Goal: Information Seeking & Learning: Compare options

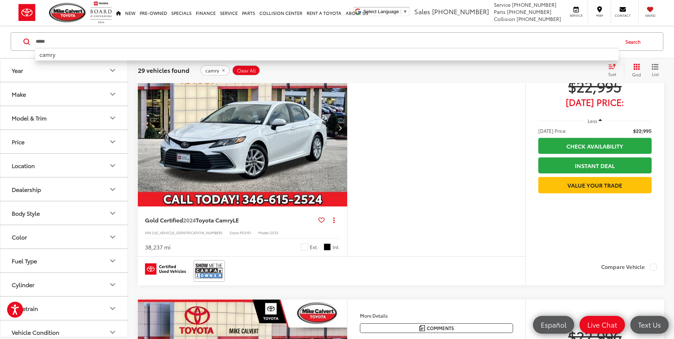
scroll to position [1741, 0]
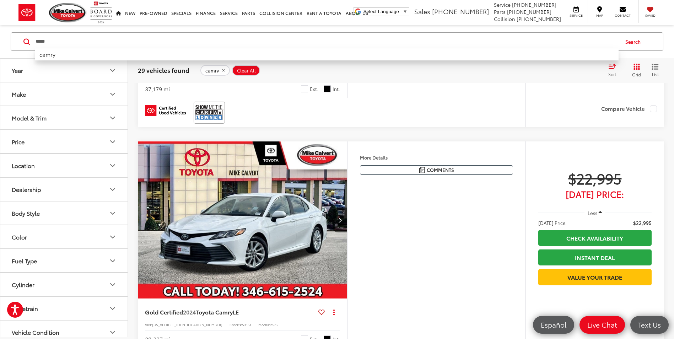
click at [73, 40] on input "*****" at bounding box center [326, 41] width 583 height 17
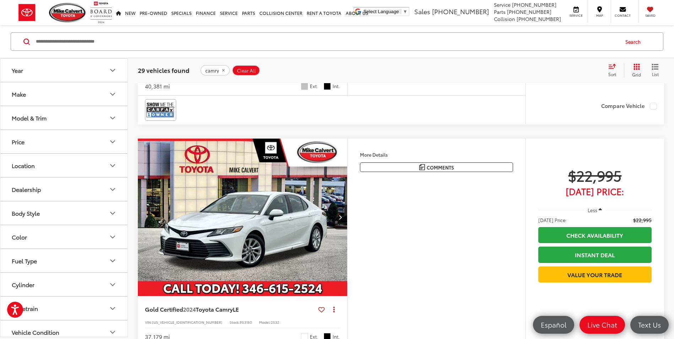
scroll to position [1492, 0]
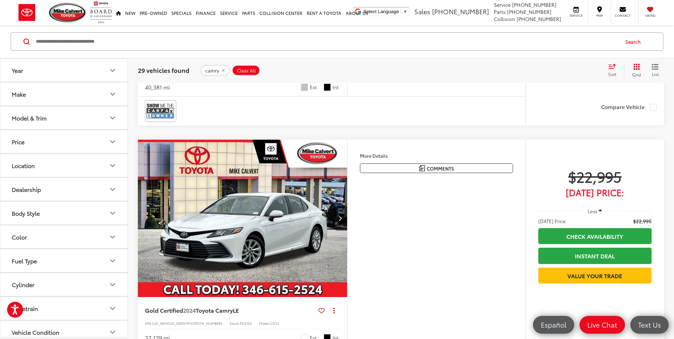
click at [222, 71] on icon "remove camry" at bounding box center [223, 70] width 2 height 2
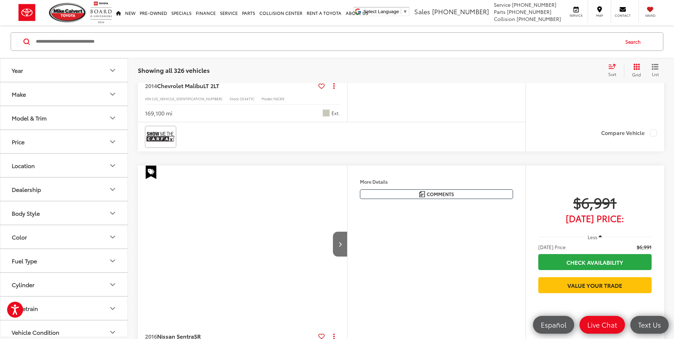
scroll to position [46, 0]
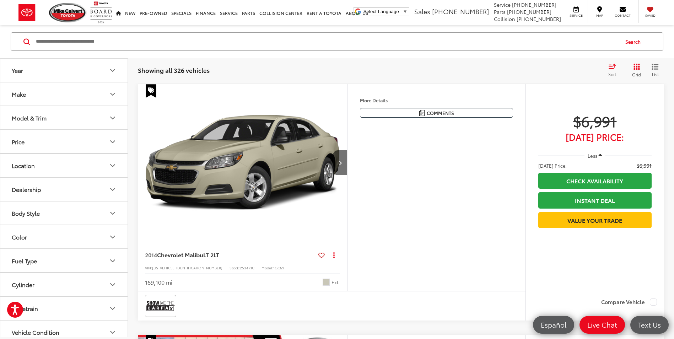
click at [608, 69] on icon "Select sort value" at bounding box center [612, 66] width 8 height 5
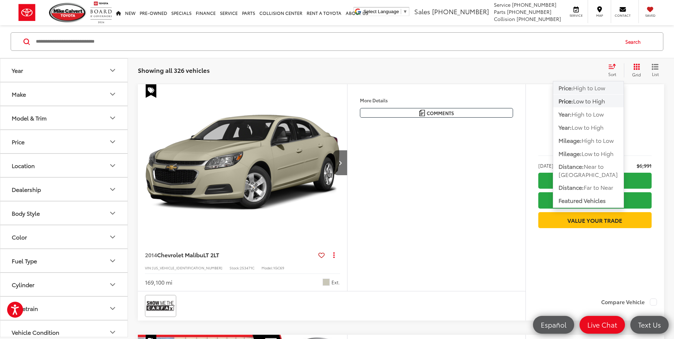
click at [576, 91] on span "High to Low" at bounding box center [589, 87] width 32 height 8
click at [576, 91] on div "Track Price $6,991 [DATE] Price: Less [DATE] Price: $6,991 Check Availability I…" at bounding box center [594, 188] width 139 height 209
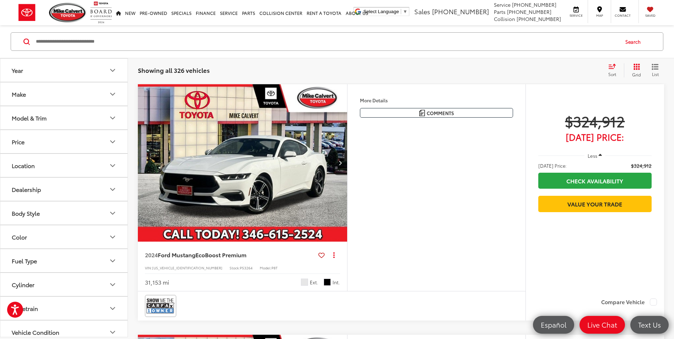
drag, startPoint x: 576, startPoint y: 91, endPoint x: 582, endPoint y: 91, distance: 6.1
click at [582, 91] on div "Track Price $324,912 [DATE] Price: Less [DATE] Price: $324,912 Check Availabili…" at bounding box center [594, 188] width 139 height 209
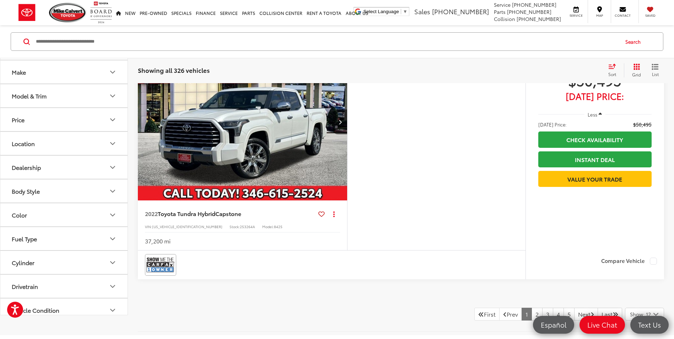
scroll to position [2852, 0]
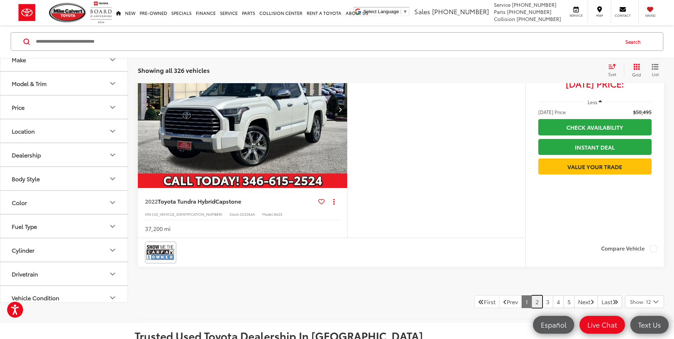
click at [531, 301] on link "2" at bounding box center [536, 301] width 11 height 13
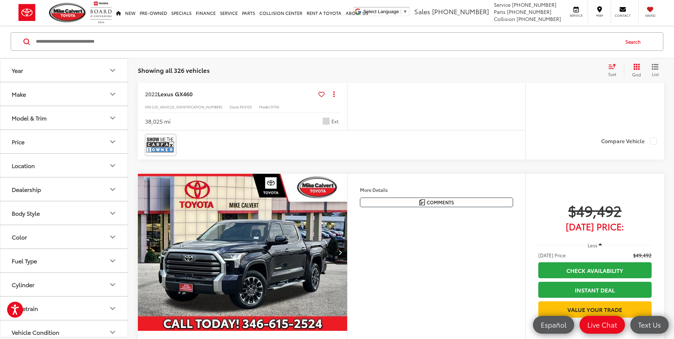
scroll to position [1279, 0]
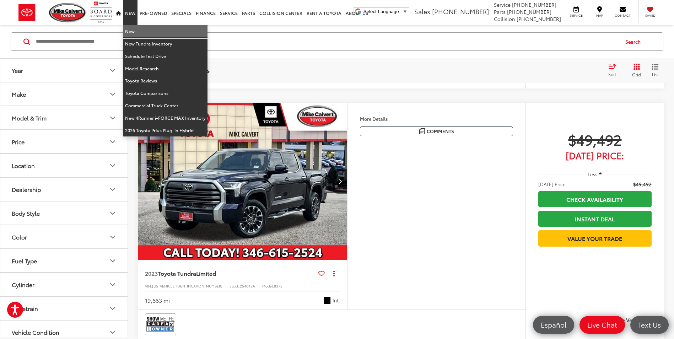
click at [133, 34] on link "New" at bounding box center [165, 31] width 85 height 12
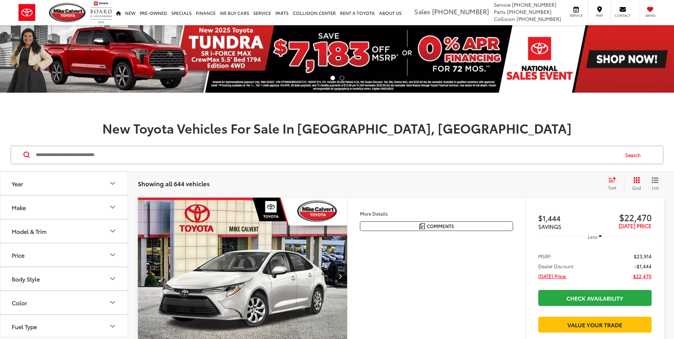
click at [614, 180] on icon "Select sort value" at bounding box center [612, 179] width 6 height 4
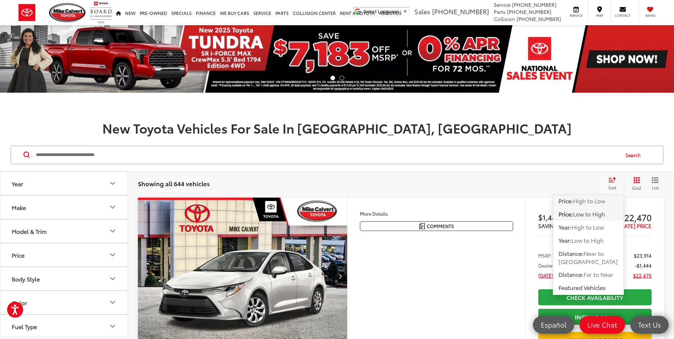
click at [594, 202] on span "High to Low" at bounding box center [589, 200] width 32 height 8
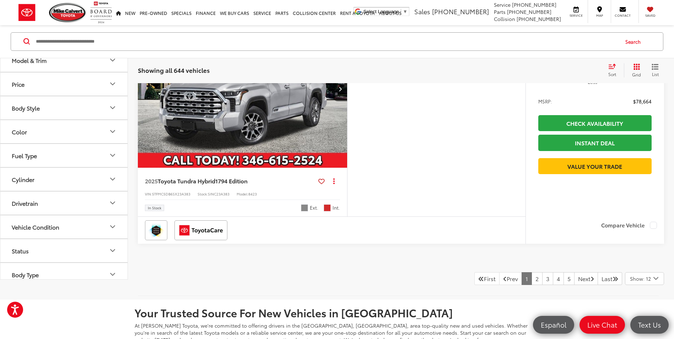
scroll to position [2913, 0]
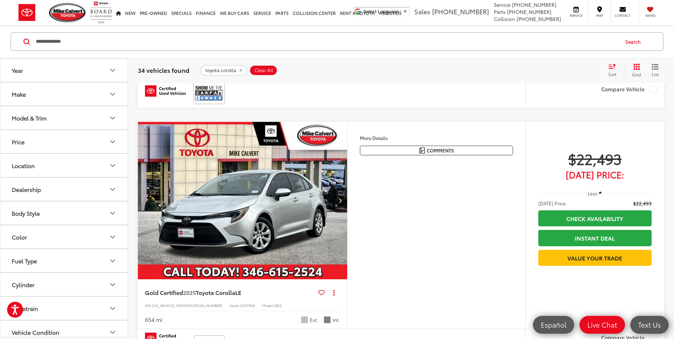
scroll to position [355, 0]
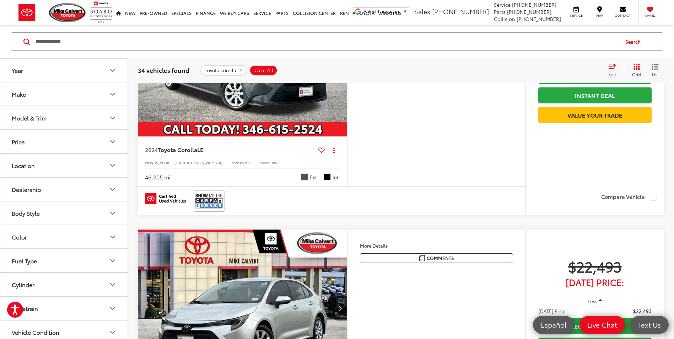
click at [90, 143] on button "Price" at bounding box center [64, 141] width 128 height 23
click at [96, 138] on button "Price" at bounding box center [64, 141] width 128 height 23
click at [103, 140] on button "Price" at bounding box center [64, 141] width 128 height 23
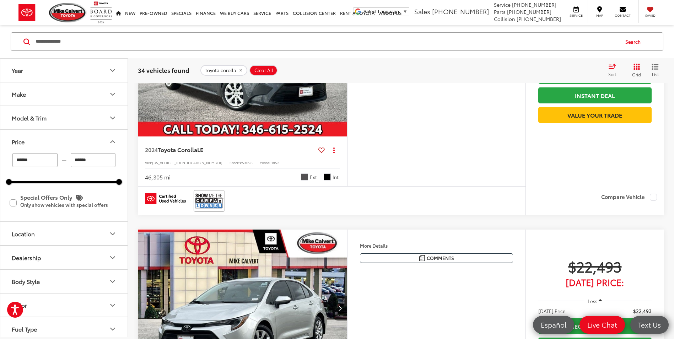
click at [102, 162] on input "******" at bounding box center [93, 160] width 45 height 14
type input "*"
type input "******"
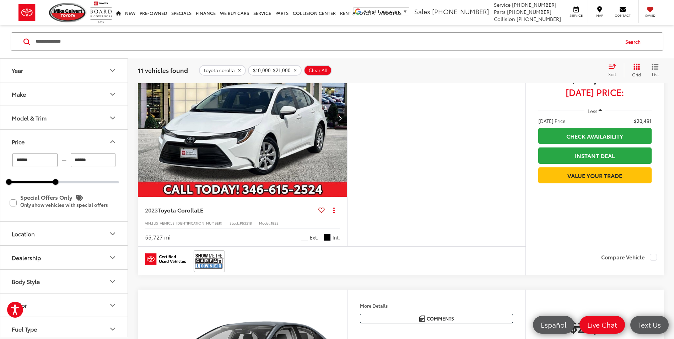
scroll to position [533, 0]
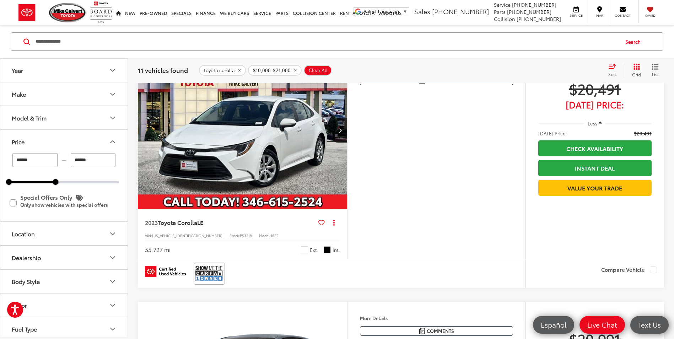
click at [240, 236] on span "P53218" at bounding box center [246, 235] width 12 height 5
copy div "Stock: P53218"
click at [367, 164] on div "Features Bluetooth® Android Auto Apple CarPlay Keyless Entry Wi-Fi Hotspot Auto…" at bounding box center [436, 155] width 178 height 207
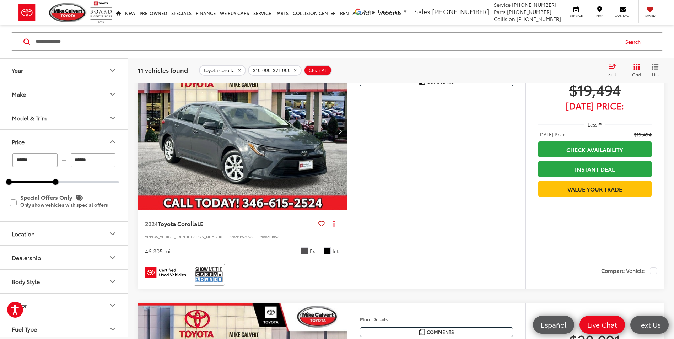
scroll to position [0, 0]
